Goal: Task Accomplishment & Management: Manage account settings

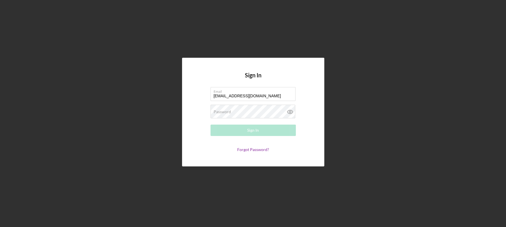
type input "[EMAIL_ADDRESS][DOMAIN_NAME]"
click at [381, 104] on div "Sign In Email [EMAIL_ADDRESS][DOMAIN_NAME] Password Required Sign In Forgot Pas…" at bounding box center [253, 112] width 500 height 224
click at [255, 128] on div "Sign In" at bounding box center [253, 130] width 12 height 11
click at [252, 129] on div "Sign In" at bounding box center [253, 130] width 12 height 11
click at [245, 129] on button "Sign In" at bounding box center [252, 130] width 85 height 11
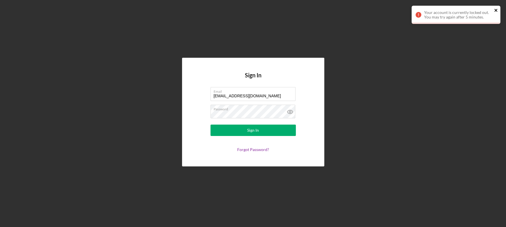
click at [495, 10] on icon "close" at bounding box center [495, 10] width 3 height 3
